Goal: Task Accomplishment & Management: Manage account settings

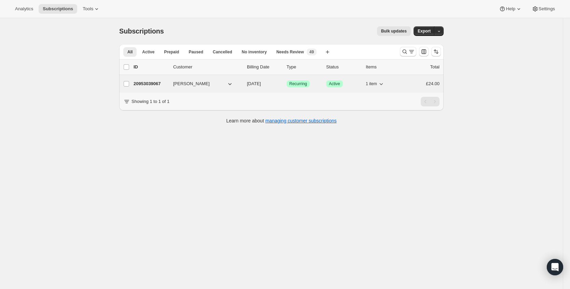
click at [159, 83] on p "20953039067" at bounding box center [151, 83] width 34 height 7
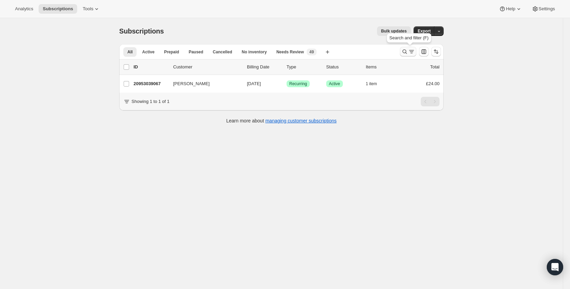
click at [404, 50] on icon "Search and filter results" at bounding box center [404, 51] width 7 height 7
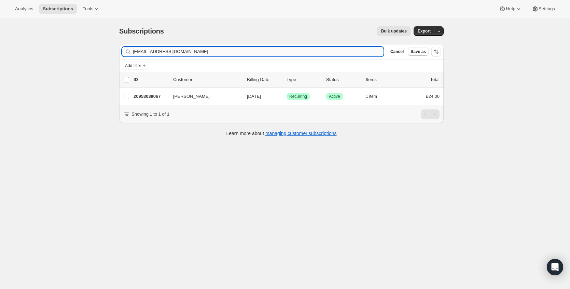
click at [257, 55] on input "[EMAIL_ADDRESS][DOMAIN_NAME]" at bounding box center [258, 52] width 251 height 10
type input "[PERSON_NAME][EMAIL_ADDRESS][DOMAIN_NAME]"
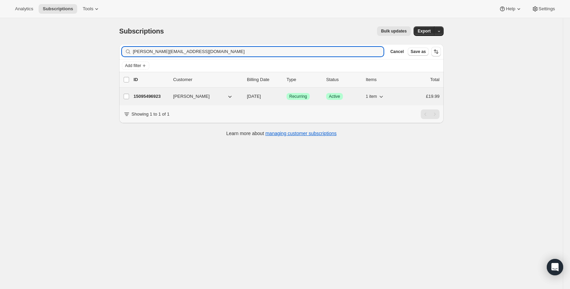
click at [154, 99] on p "15095496923" at bounding box center [151, 96] width 34 height 7
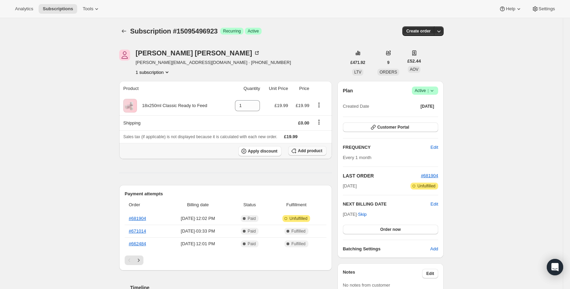
click at [312, 152] on span "Add product" at bounding box center [310, 150] width 24 height 5
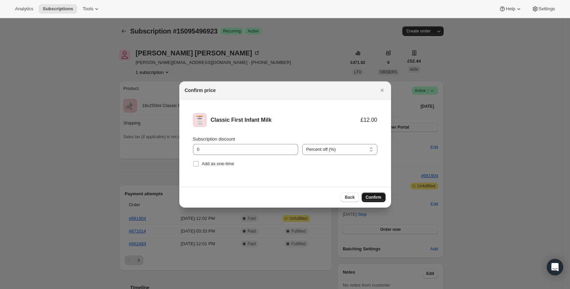
click at [379, 194] on span "Confirm" at bounding box center [374, 196] width 16 height 5
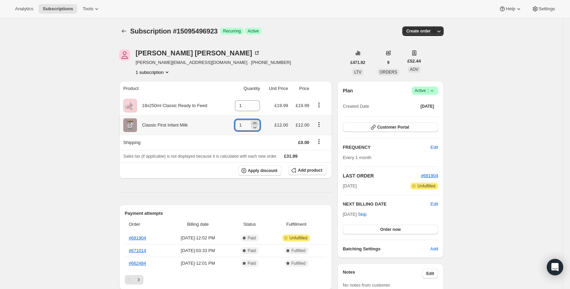
click at [257, 123] on icon at bounding box center [255, 123] width 3 height 2
type input "2"
click at [194, 107] on div "18x250ml Classic Ready to Feed" at bounding box center [172, 105] width 70 height 7
copy div "18x250ml Classic Ready to Feed"
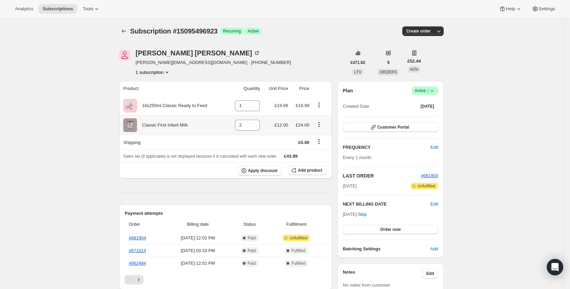
click at [167, 125] on div "Classic First Infant Milk" at bounding box center [162, 125] width 51 height 7
copy div "Classic First Infant Milk"
click at [392, 229] on span "Order now" at bounding box center [390, 229] width 21 height 5
click at [392, 229] on span "Click to confirm" at bounding box center [390, 229] width 31 height 5
